Goal: Information Seeking & Learning: Learn about a topic

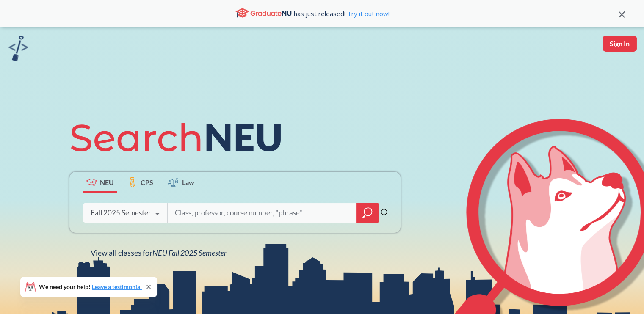
click at [155, 214] on icon at bounding box center [158, 214] width 16 height 24
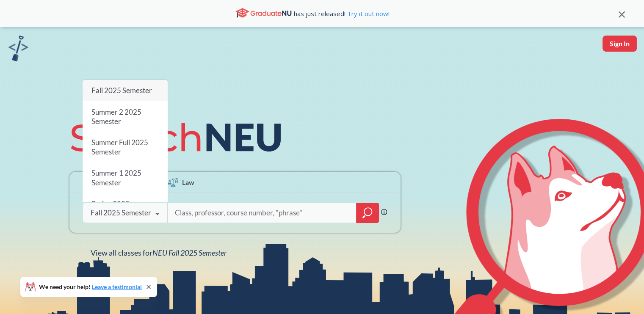
click at [202, 216] on input "search" at bounding box center [262, 213] width 176 height 18
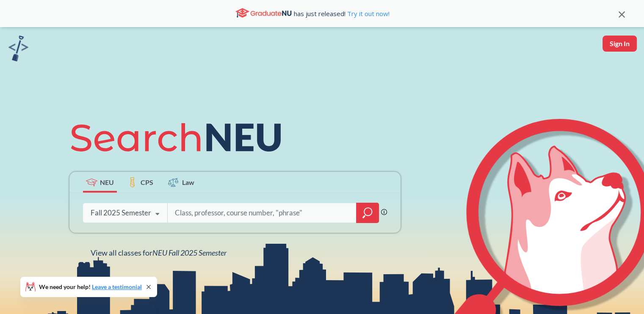
paste input "Fundamentals of Aerodynamics, [PERSON_NAME] and [PERSON_NAME], Seventh Edition,…"
type input "Fundamentals of Aerodynamics, [PERSON_NAME] and [PERSON_NAME], Seventh Edition,…"
click at [203, 211] on input "Fundamentals of Aerodynamics, [PERSON_NAME] and [PERSON_NAME], Seventh Edition,…" at bounding box center [262, 213] width 176 height 18
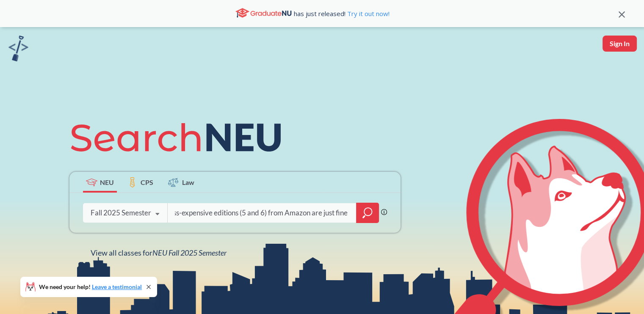
click at [203, 211] on input "Fundamentals of Aerodynamics, [PERSON_NAME] and [PERSON_NAME], Seventh Edition,…" at bounding box center [262, 213] width 176 height 18
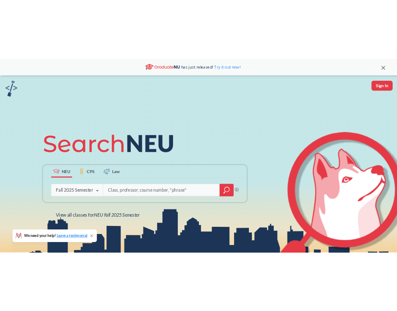
scroll to position [0, 0]
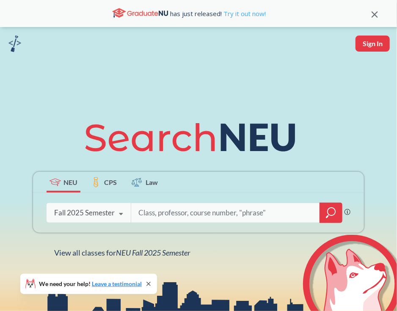
click at [235, 11] on link "Try it out now!" at bounding box center [244, 13] width 44 height 8
click at [147, 212] on input "search" at bounding box center [226, 213] width 176 height 18
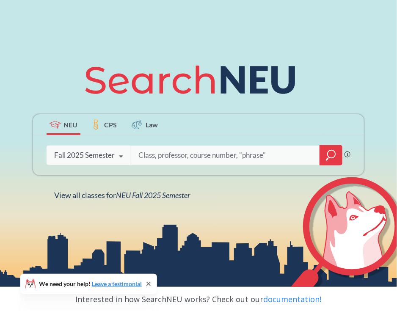
scroll to position [60, 0]
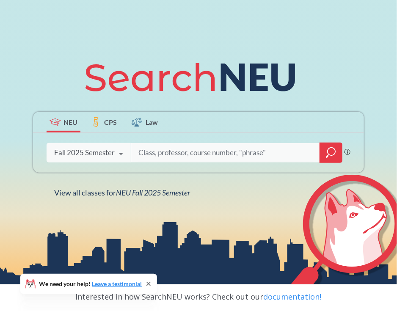
click at [164, 150] on input "search" at bounding box center [226, 153] width 176 height 18
type input "h"
type input "[PERSON_NAME]"
click at [315, 148] on div "[PERSON_NAME]" at bounding box center [237, 152] width 212 height 19
click at [337, 156] on div at bounding box center [331, 153] width 23 height 20
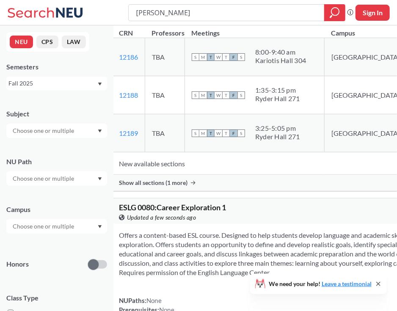
scroll to position [234, 0]
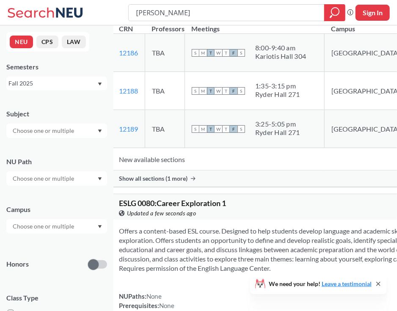
click at [55, 183] on input "text" at bounding box center [43, 179] width 71 height 10
click at [57, 130] on input "text" at bounding box center [43, 131] width 71 height 10
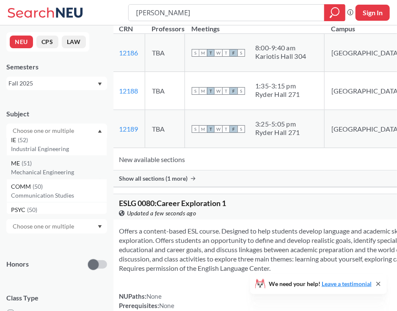
scroll to position [269, 0]
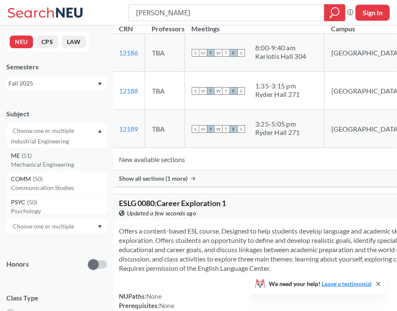
click at [41, 166] on p "Mechanical Engineering" at bounding box center [59, 165] width 96 height 8
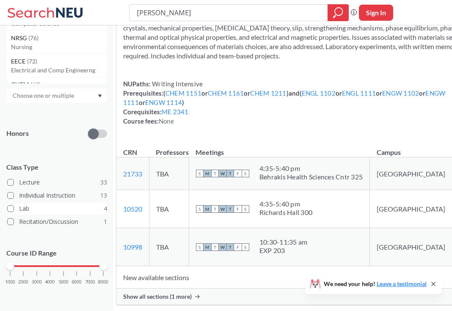
scroll to position [106, 0]
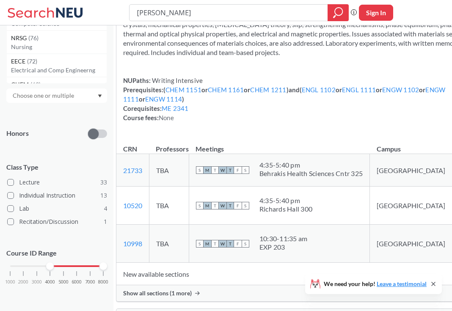
drag, startPoint x: 9, startPoint y: 265, endPoint x: 47, endPoint y: 270, distance: 38.5
click at [47, 270] on div "1000 2000 3000 4000 5000 6000 7000 8000" at bounding box center [56, 282] width 101 height 38
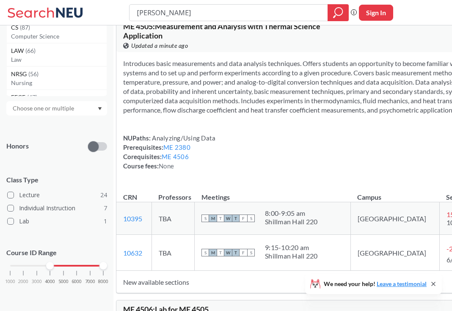
scroll to position [58, 0]
click at [266, 202] on th "Meetings" at bounding box center [273, 193] width 156 height 18
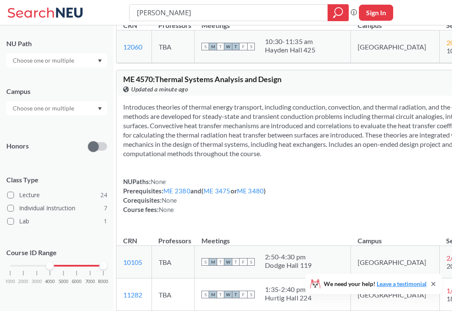
scroll to position [1494, 0]
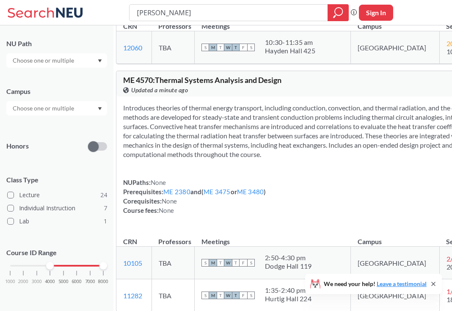
click at [266, 31] on th "Meetings" at bounding box center [273, 22] width 156 height 18
click at [88, 238] on div "Subject ME NU Path Campus Honors Class Type Lecture 24 Individual Instruction 7…" at bounding box center [56, 141] width 101 height 322
drag, startPoint x: 50, startPoint y: 266, endPoint x: 60, endPoint y: 267, distance: 9.8
click at [60, 267] on div at bounding box center [64, 266] width 8 height 8
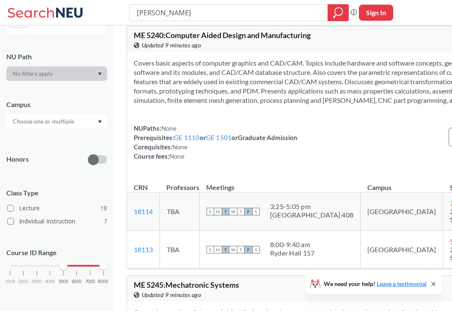
scroll to position [49, 0]
click at [338, 12] on icon "magnifying glass" at bounding box center [338, 13] width 10 height 12
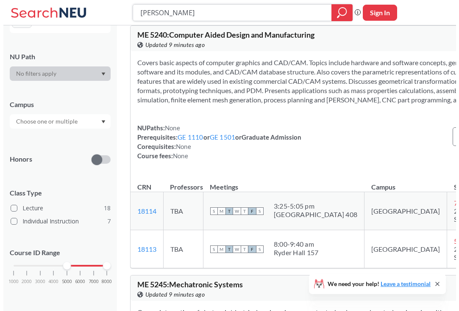
scroll to position [0, 0]
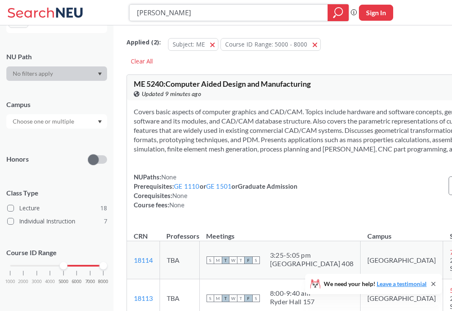
click at [338, 12] on icon "magnifying glass" at bounding box center [338, 13] width 10 height 12
click at [287, 11] on input "[PERSON_NAME]" at bounding box center [229, 13] width 186 height 14
click at [332, 17] on div at bounding box center [338, 12] width 21 height 17
click at [256, 13] on input "[PERSON_NAME]" at bounding box center [229, 13] width 186 height 14
type input "m"
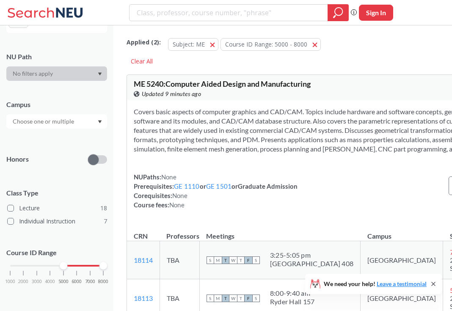
click at [95, 122] on div at bounding box center [56, 121] width 101 height 14
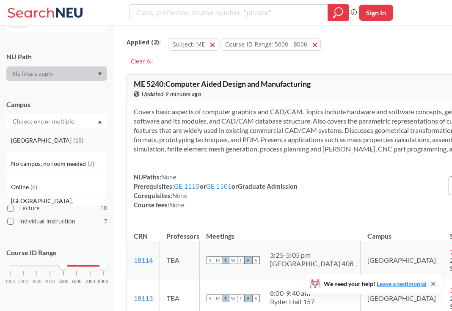
click at [76, 150] on div "[GEOGRAPHIC_DATA] ( 18 )" at bounding box center [56, 140] width 101 height 23
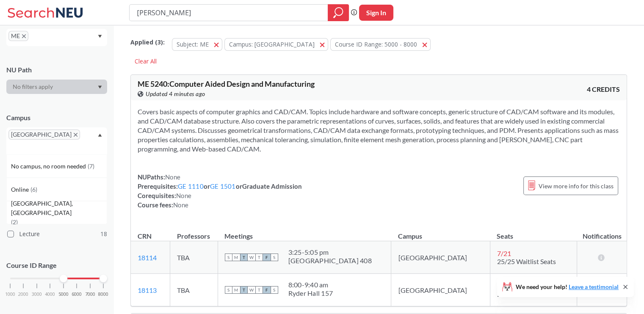
click at [54, 9] on icon at bounding box center [46, 12] width 79 height 17
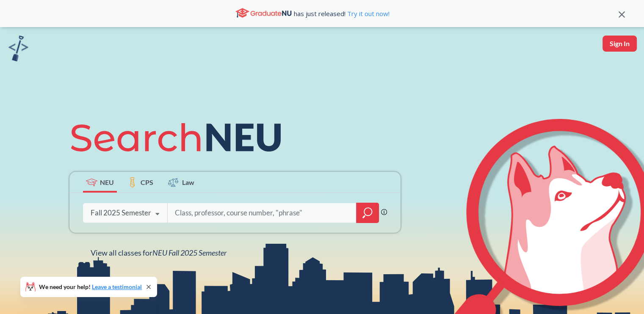
click at [150, 210] on icon at bounding box center [158, 214] width 16 height 24
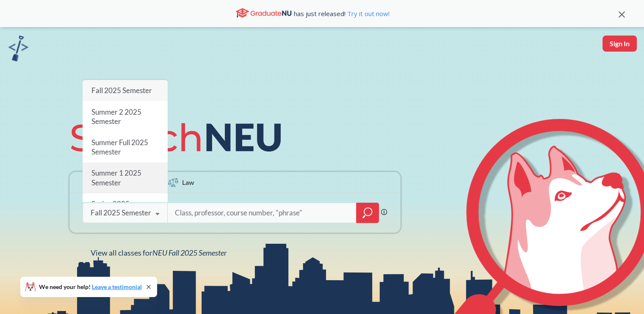
click at [141, 169] on div "Summer 1 2025 Semester" at bounding box center [125, 178] width 85 height 30
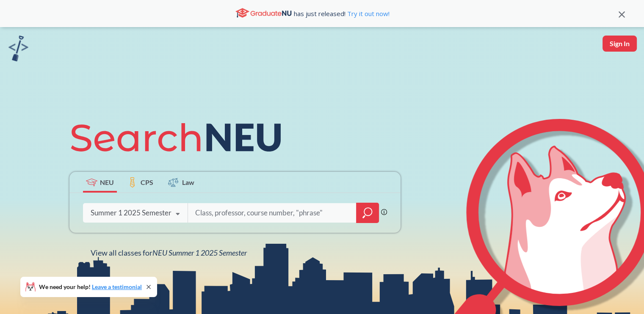
click at [232, 211] on input "search" at bounding box center [272, 213] width 156 height 18
click at [370, 213] on icon "magnifying glass" at bounding box center [368, 213] width 10 height 12
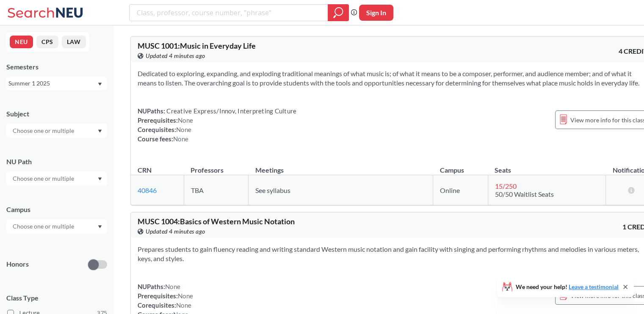
click at [86, 175] on div at bounding box center [56, 179] width 101 height 14
click at [65, 223] on input "text" at bounding box center [43, 227] width 71 height 10
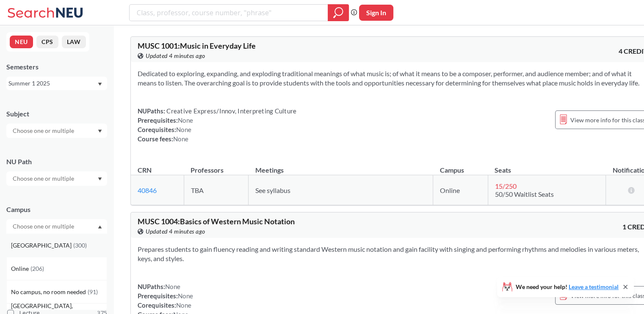
click at [75, 243] on div "[GEOGRAPHIC_DATA] ( 300 )" at bounding box center [59, 245] width 96 height 9
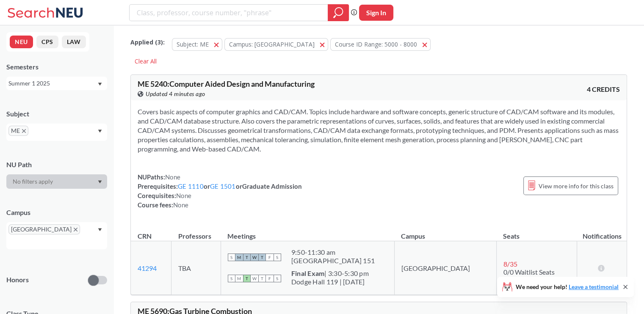
click at [52, 133] on input "text" at bounding box center [42, 134] width 25 height 10
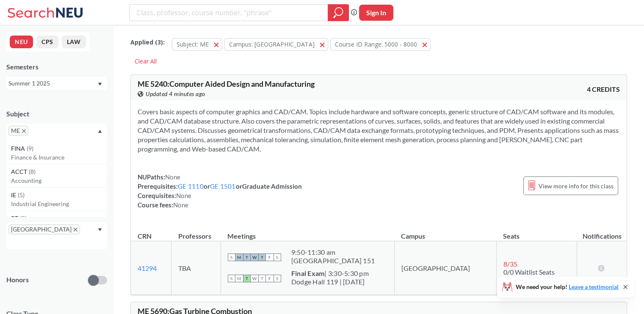
click at [476, 48] on div "Applied ( 3 ): Subject: [GEOGRAPHIC_DATA]: [GEOGRAPHIC_DATA] ID Range: 5000 - 8…" at bounding box center [378, 42] width 497 height 25
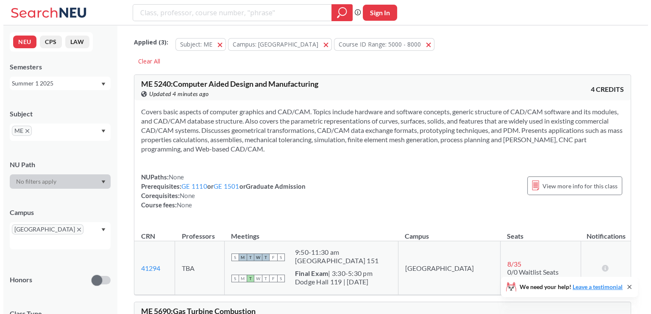
scroll to position [95, 0]
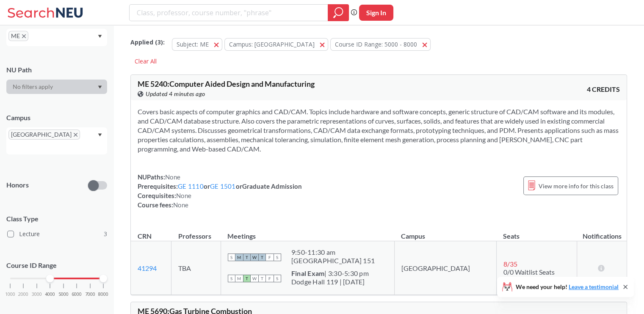
drag, startPoint x: 63, startPoint y: 270, endPoint x: 48, endPoint y: 270, distance: 14.8
click at [48, 275] on div at bounding box center [50, 279] width 8 height 8
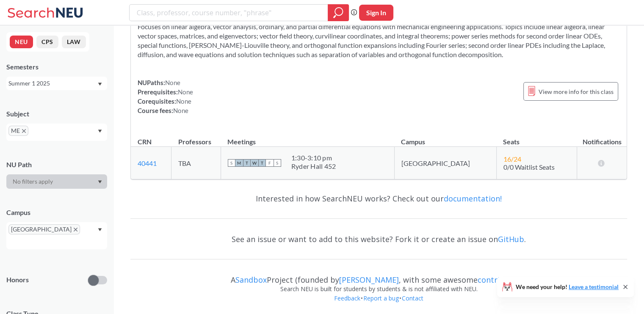
click at [64, 13] on icon at bounding box center [69, 13] width 27 height 10
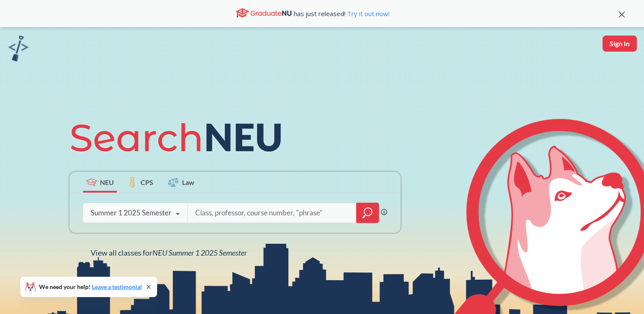
click at [613, 36] on button "Sign In" at bounding box center [620, 44] width 34 height 16
select select "US"
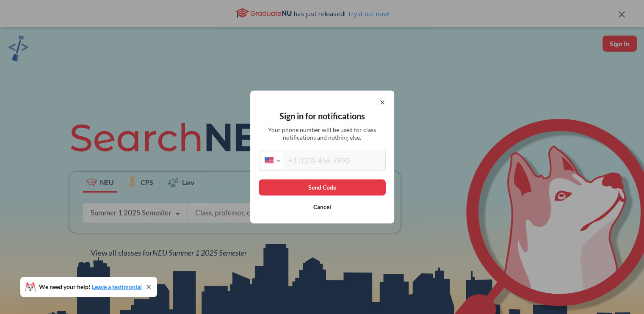
click at [328, 205] on button "Cancel" at bounding box center [322, 207] width 127 height 16
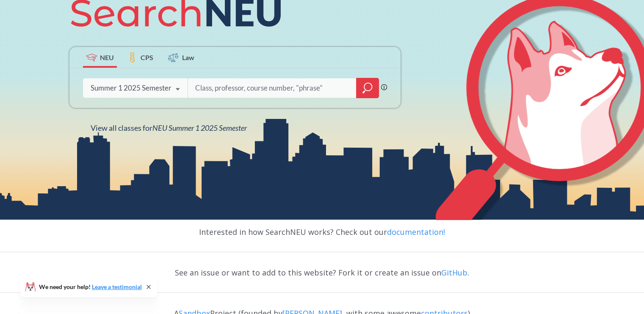
scroll to position [125, 0]
click at [137, 128] on span "View all classes for NEU Summer 1 2025 Semester" at bounding box center [169, 127] width 156 height 9
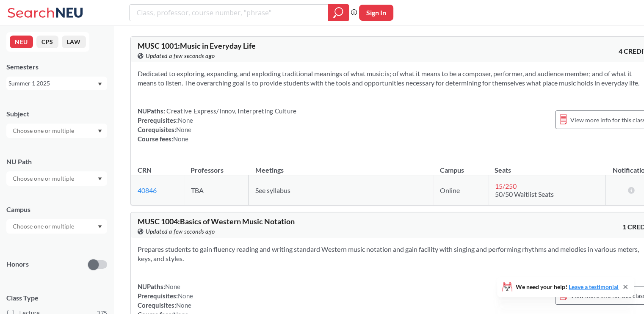
click at [17, 11] on icon at bounding box center [31, 12] width 46 height 10
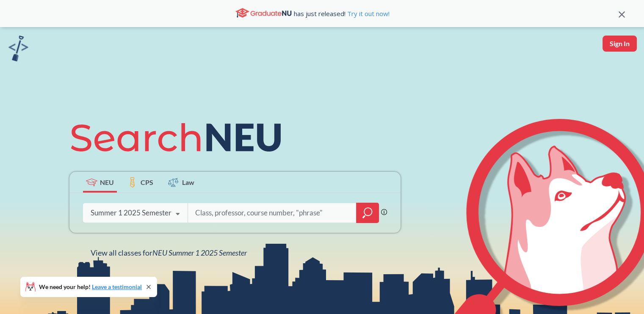
click at [169, 212] on div "Summer 1 2025 Semester" at bounding box center [131, 212] width 81 height 9
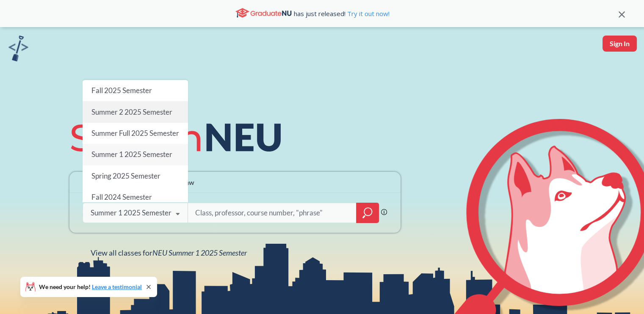
click at [152, 111] on span "Summer 2 2025 Semester" at bounding box center [131, 112] width 81 height 9
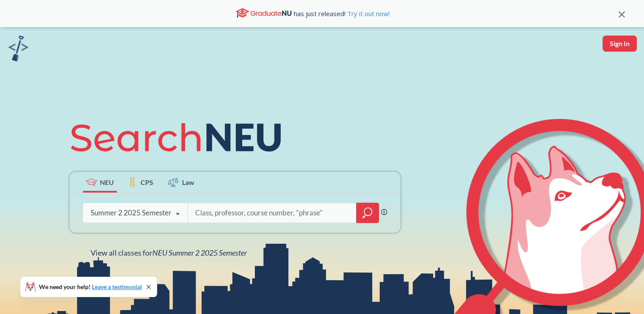
click at [227, 218] on input "search" at bounding box center [272, 213] width 156 height 18
click at [319, 214] on input "search" at bounding box center [272, 213] width 156 height 18
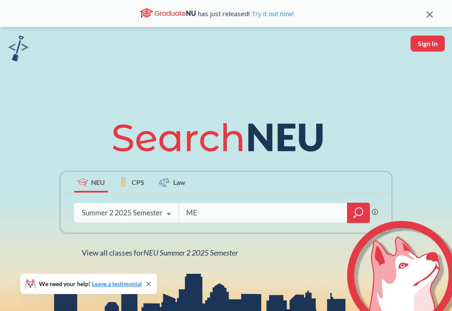
click at [203, 212] on input "ME" at bounding box center [264, 213] width 156 height 18
type input "ME5655"
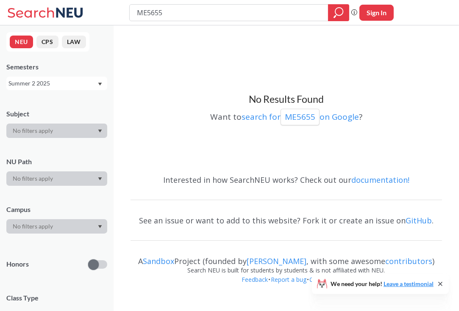
click at [92, 88] on div "Summer 2 2025" at bounding box center [52, 83] width 89 height 9
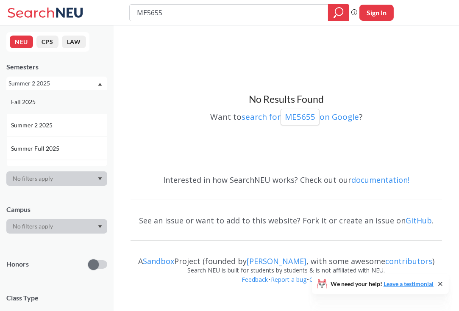
click at [62, 104] on div "Fall 2025" at bounding box center [59, 101] width 96 height 9
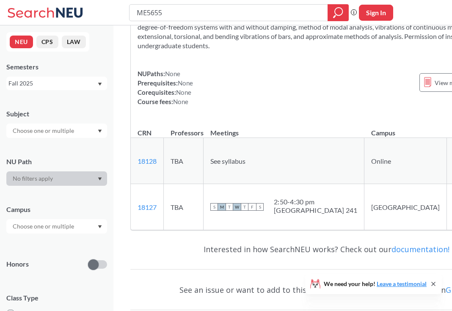
scroll to position [67, 0]
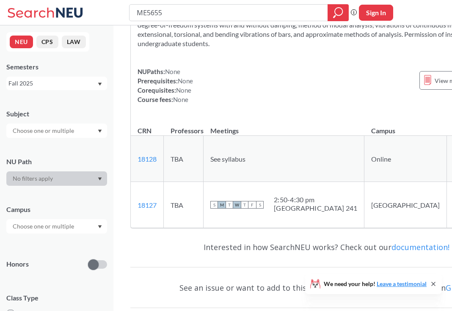
click at [84, 76] on div "Semesters Fall 2025" at bounding box center [56, 76] width 101 height 28
click at [83, 80] on div "Fall 2025" at bounding box center [52, 83] width 89 height 9
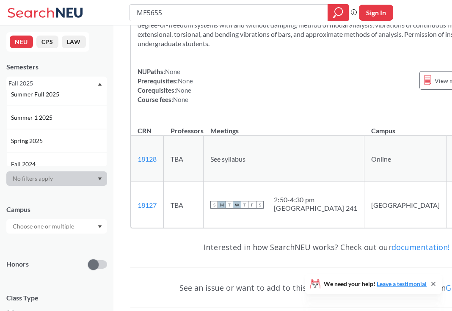
scroll to position [56, 0]
click at [56, 135] on div "Spring 2025" at bounding box center [59, 139] width 96 height 9
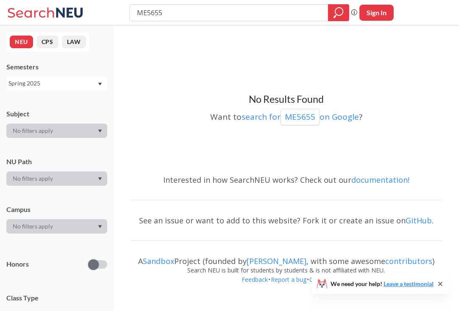
click at [58, 84] on div "Spring 2025" at bounding box center [52, 83] width 89 height 9
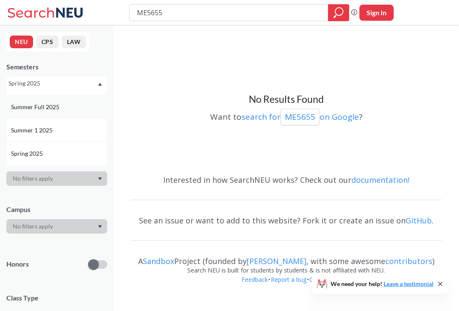
scroll to position [47, 0]
click at [53, 146] on div "Spring 2025" at bounding box center [59, 147] width 96 height 9
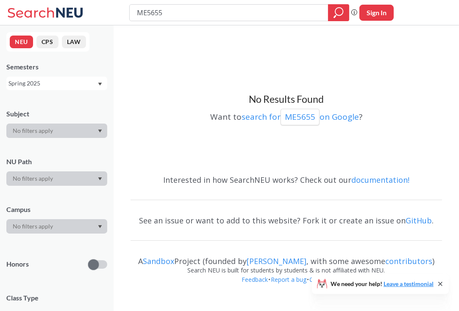
click at [56, 86] on div "Spring 2025" at bounding box center [52, 83] width 89 height 9
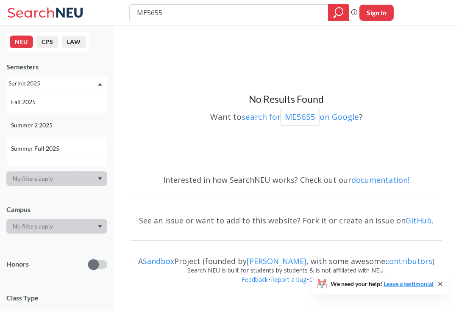
click at [50, 119] on div "Summer 2 2025" at bounding box center [56, 125] width 101 height 23
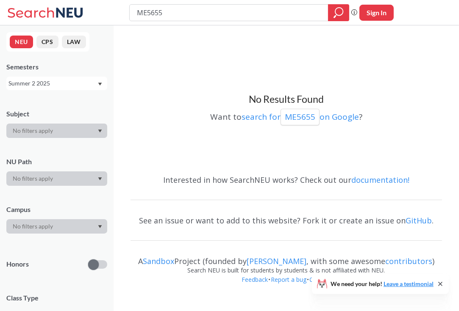
click at [49, 86] on div "Summer 2 2025" at bounding box center [52, 83] width 89 height 9
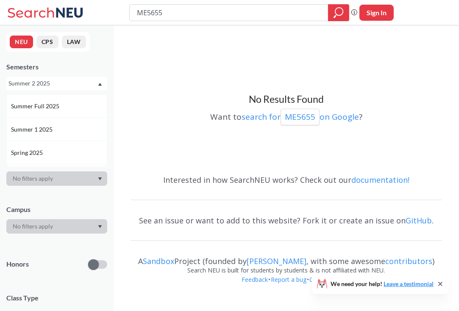
scroll to position [52, 0]
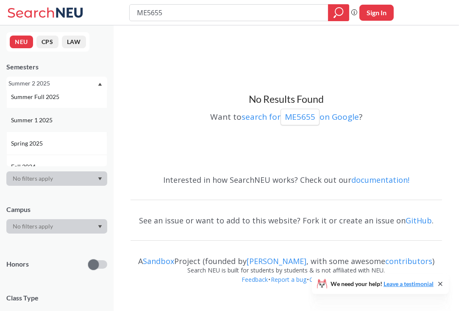
click at [42, 118] on span "Summer 1 2025" at bounding box center [32, 120] width 43 height 9
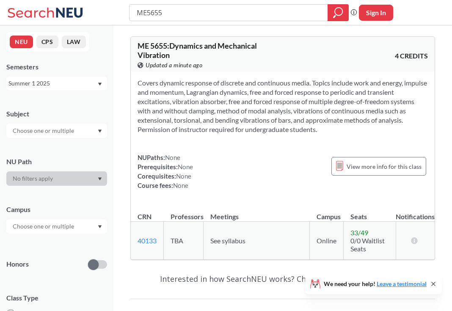
click at [96, 84] on div "Summer 1 2025" at bounding box center [52, 83] width 89 height 9
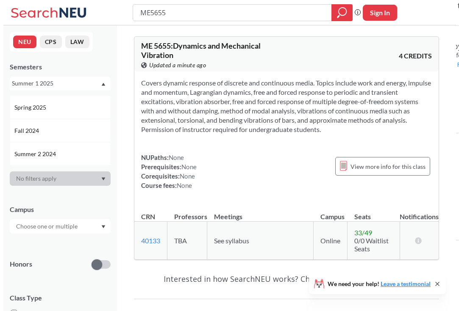
scroll to position [91, 0]
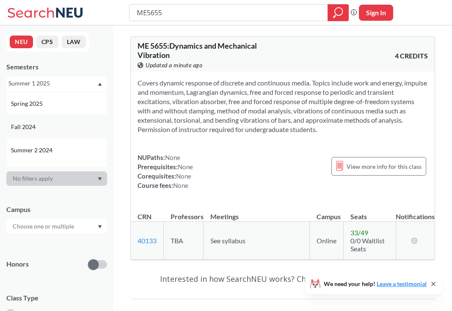
click at [46, 127] on div "Fall 2024" at bounding box center [59, 126] width 96 height 9
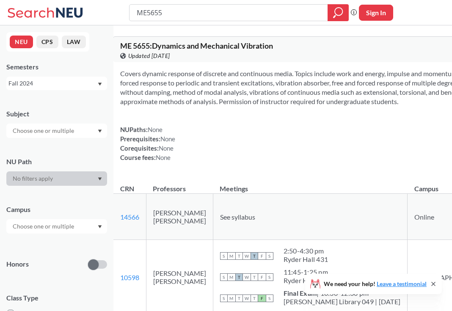
click at [80, 87] on div "Fall 2024" at bounding box center [52, 83] width 89 height 9
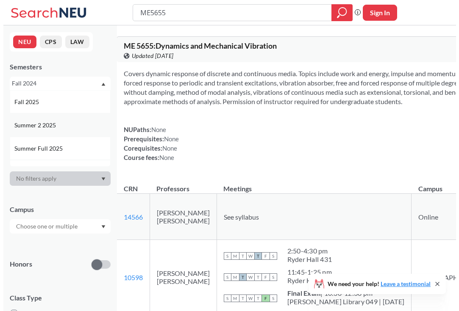
scroll to position [8, 0]
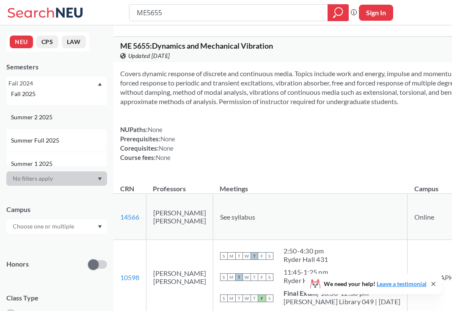
click at [50, 121] on span "Summer 2 2025" at bounding box center [32, 117] width 43 height 9
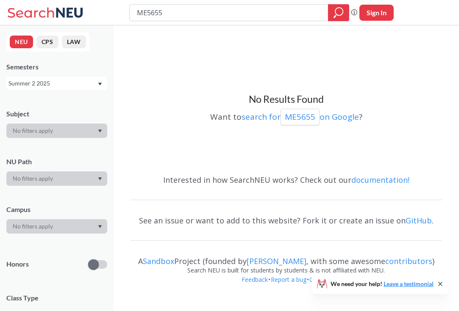
click at [65, 83] on div "Summer 2 2025" at bounding box center [52, 83] width 89 height 9
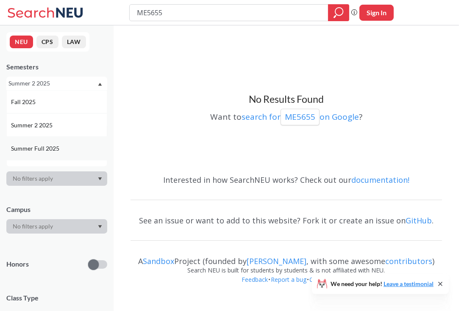
click at [49, 143] on div "Summer Full 2025" at bounding box center [56, 148] width 101 height 23
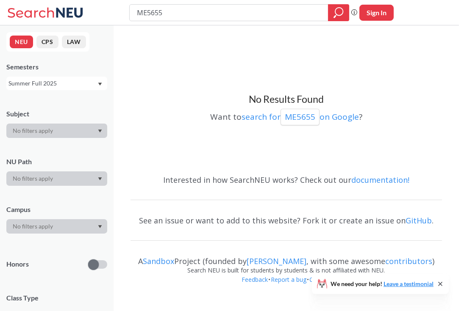
click at [55, 83] on div "Summer Full 2025" at bounding box center [52, 83] width 89 height 9
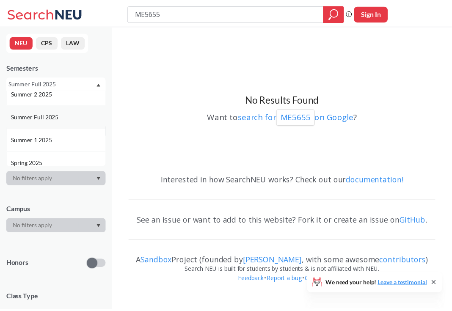
scroll to position [32, 0]
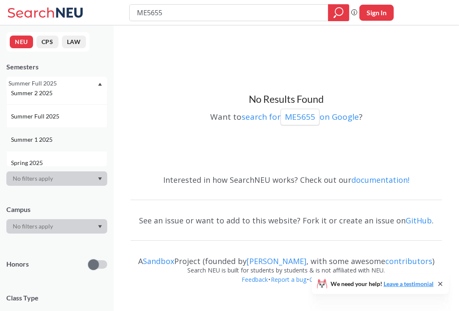
click at [55, 141] on div "Summer 1 2025" at bounding box center [59, 139] width 96 height 9
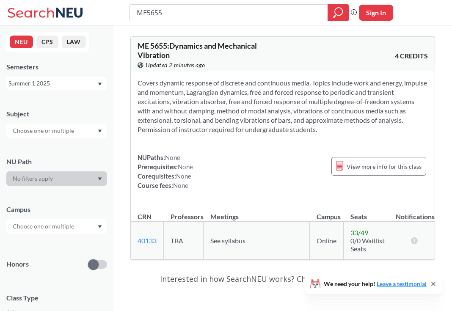
click at [97, 89] on div "Summer 1 2025" at bounding box center [56, 84] width 101 height 14
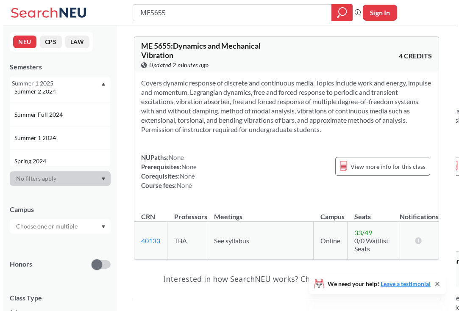
scroll to position [152, 0]
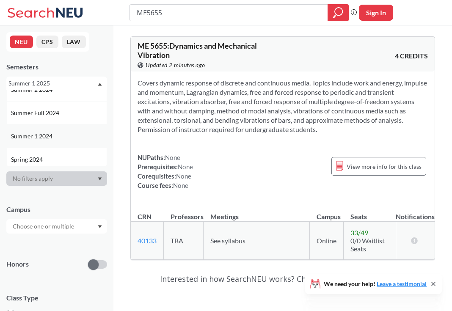
click at [55, 135] on div "Summer 1 2024" at bounding box center [59, 136] width 96 height 9
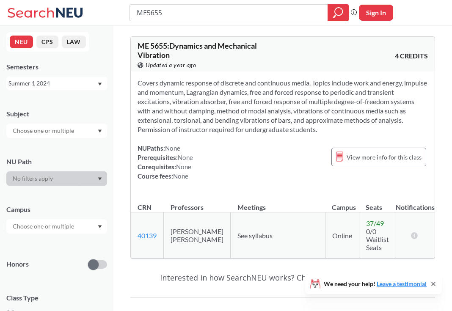
click at [61, 82] on div "Summer 1 2024" at bounding box center [52, 83] width 89 height 9
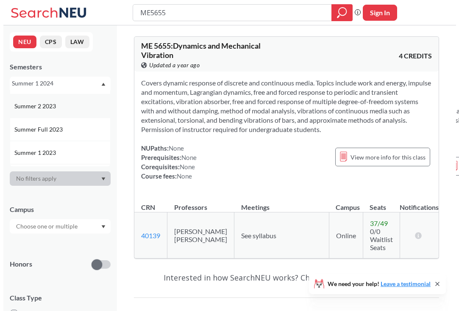
scroll to position [253, 0]
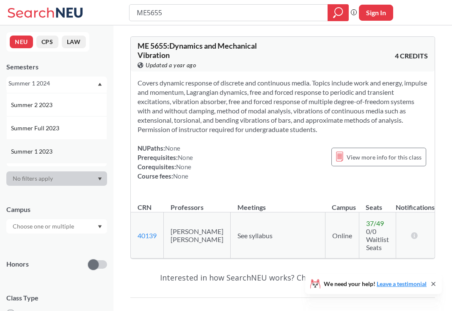
click at [50, 145] on div "Summer 1 2023" at bounding box center [56, 151] width 101 height 23
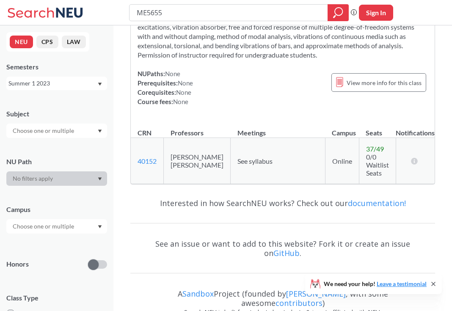
scroll to position [83, 0]
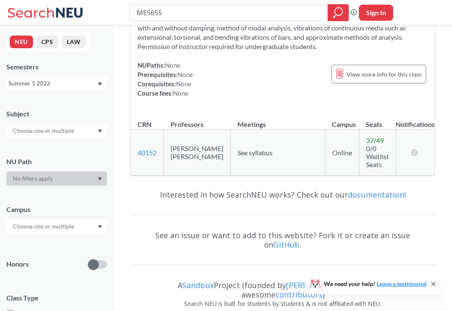
click at [171, 5] on div "ME5655" at bounding box center [239, 12] width 220 height 17
click at [169, 12] on input "ME5655" at bounding box center [229, 13] width 186 height 14
type input "ME5657"
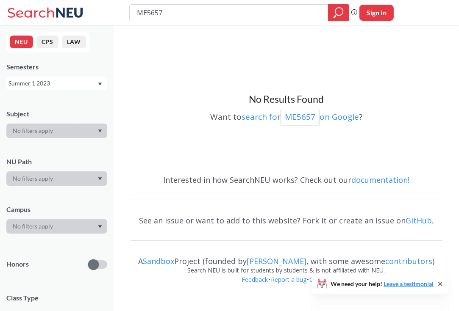
click at [80, 79] on div "Summer 1 2023" at bounding box center [52, 83] width 89 height 9
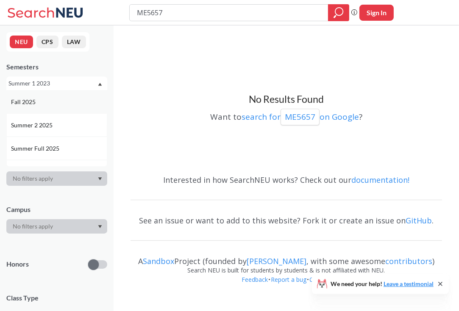
click at [46, 105] on div "Fall 2025" at bounding box center [59, 101] width 96 height 9
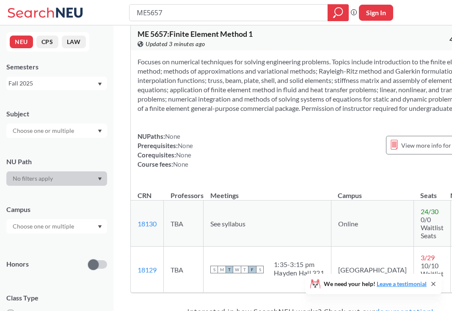
scroll to position [14, 0]
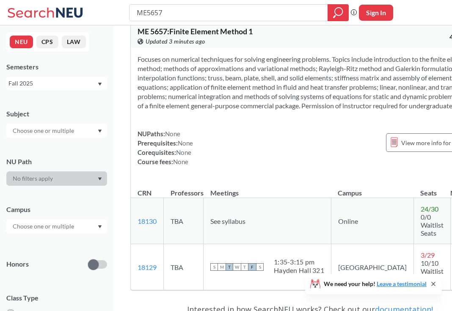
click at [56, 87] on div "Fall 2025" at bounding box center [52, 83] width 89 height 9
click at [36, 122] on span "Summer 2 2025" at bounding box center [32, 125] width 43 height 9
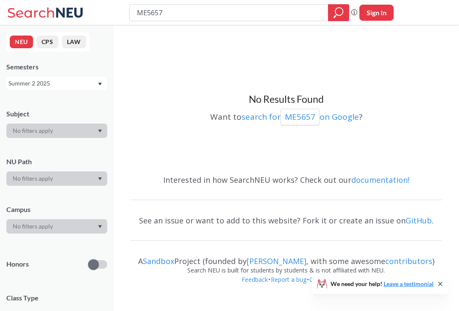
click at [53, 82] on div "Summer 2 2025" at bounding box center [52, 83] width 89 height 9
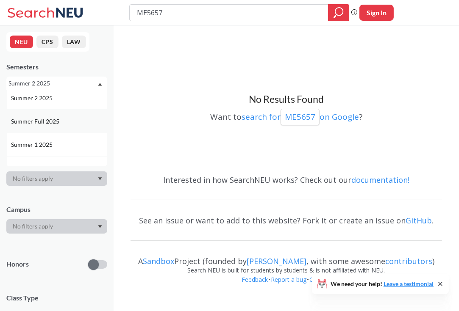
scroll to position [29, 0]
click at [31, 123] on span "Summer Full 2025" at bounding box center [36, 119] width 50 height 9
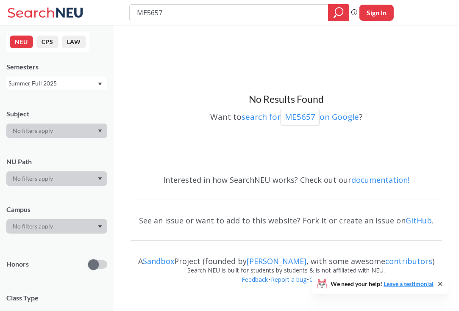
click at [56, 83] on div "Summer Full 2025" at bounding box center [52, 83] width 89 height 9
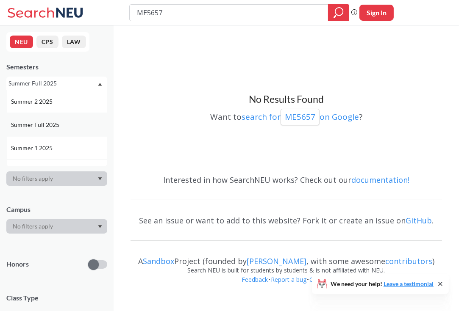
scroll to position [25, 0]
click at [49, 147] on span "Summer 1 2025" at bounding box center [32, 146] width 43 height 9
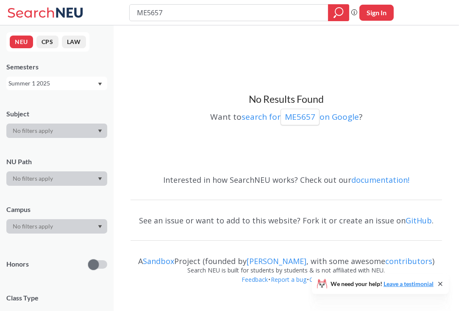
click at [59, 83] on div "Summer 1 2025" at bounding box center [52, 83] width 89 height 9
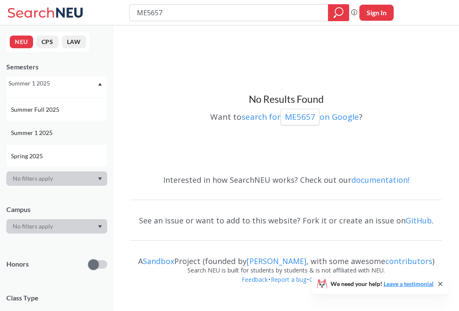
scroll to position [41, 0]
click at [44, 148] on div "Spring 2025" at bounding box center [56, 154] width 101 height 23
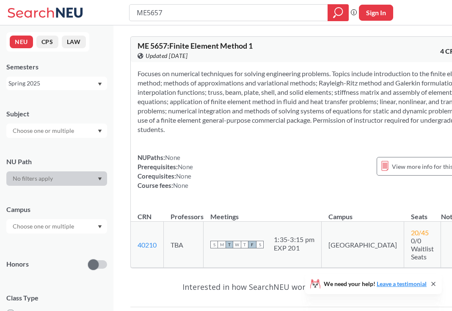
click at [87, 82] on div "Spring 2025" at bounding box center [52, 83] width 89 height 9
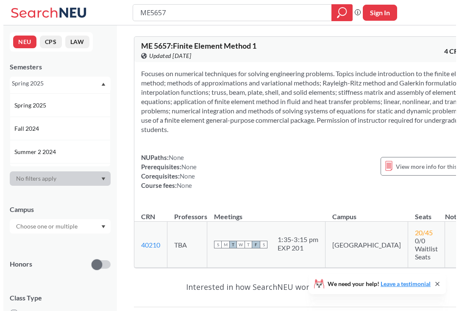
scroll to position [91, 0]
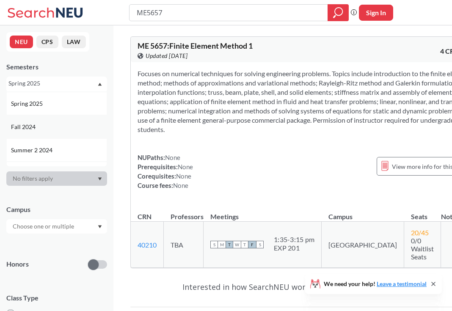
click at [56, 129] on div "Fall 2024" at bounding box center [59, 126] width 96 height 9
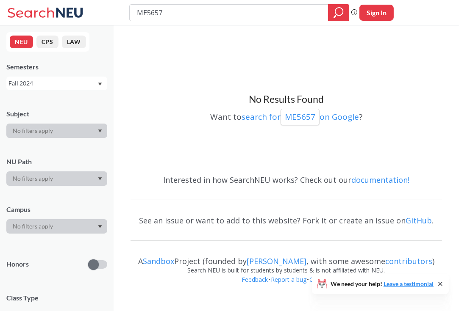
click at [67, 84] on div "Fall 2024" at bounding box center [52, 83] width 89 height 9
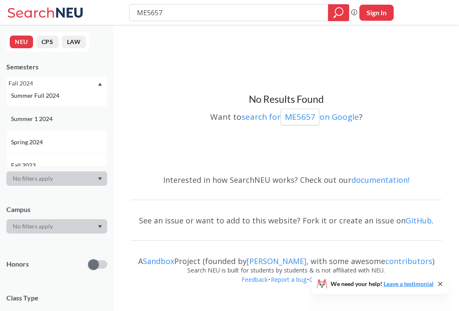
scroll to position [177, 0]
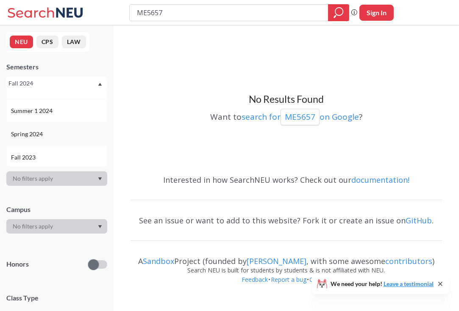
click at [39, 133] on span "Spring 2024" at bounding box center [27, 134] width 33 height 9
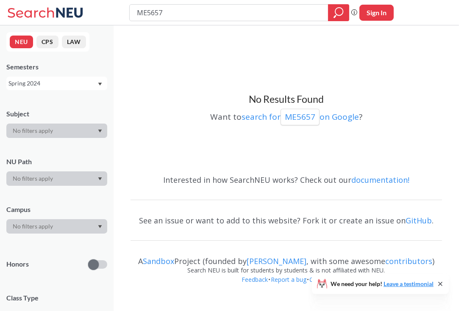
click at [80, 75] on div "Semesters Spring 2024" at bounding box center [56, 76] width 101 height 28
click at [85, 131] on div at bounding box center [56, 131] width 101 height 14
click at [101, 133] on div at bounding box center [56, 131] width 101 height 14
click at [101, 81] on div "Spring 2024" at bounding box center [56, 84] width 101 height 14
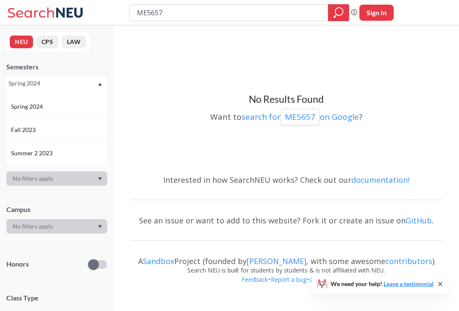
scroll to position [206, 0]
click at [63, 130] on div "Fall 2023" at bounding box center [59, 128] width 96 height 9
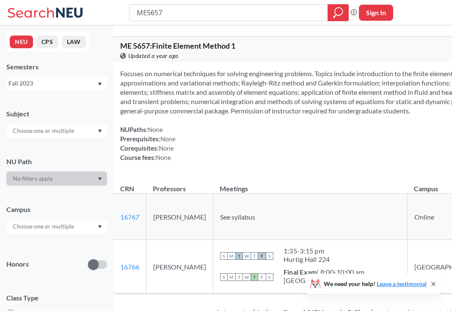
click at [95, 83] on div "Fall 2023" at bounding box center [52, 83] width 89 height 9
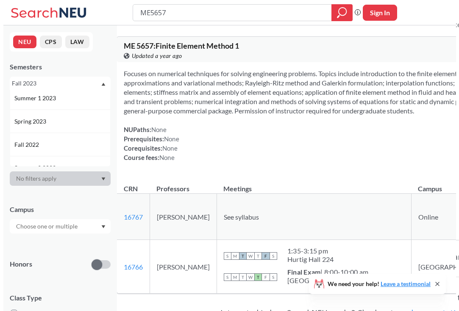
scroll to position [307, 0]
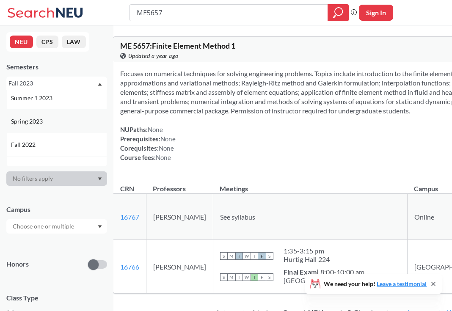
click at [39, 119] on span "Spring 2023" at bounding box center [27, 121] width 33 height 9
